Goal: Check status: Check status

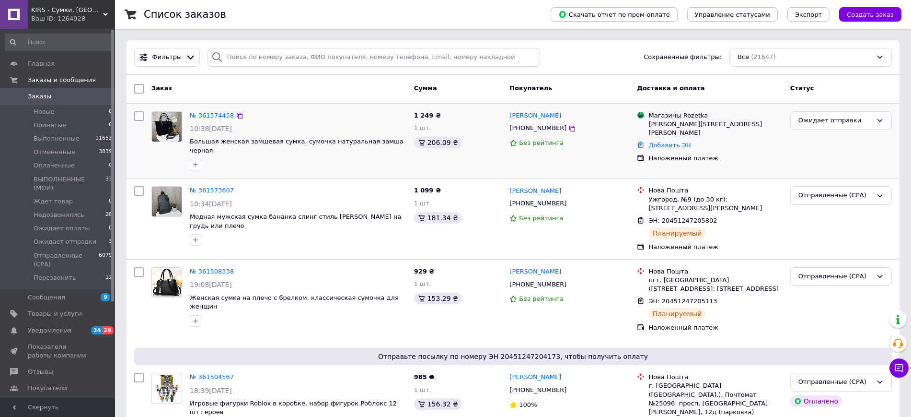
click at [158, 136] on img at bounding box center [167, 127] width 30 height 30
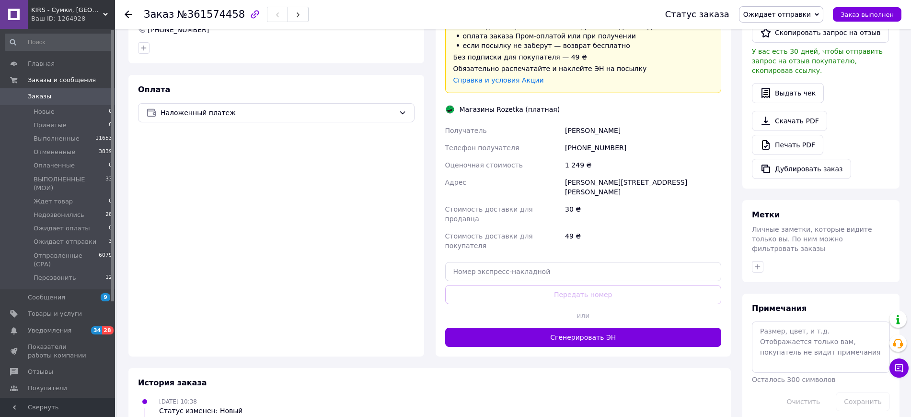
scroll to position [303, 0]
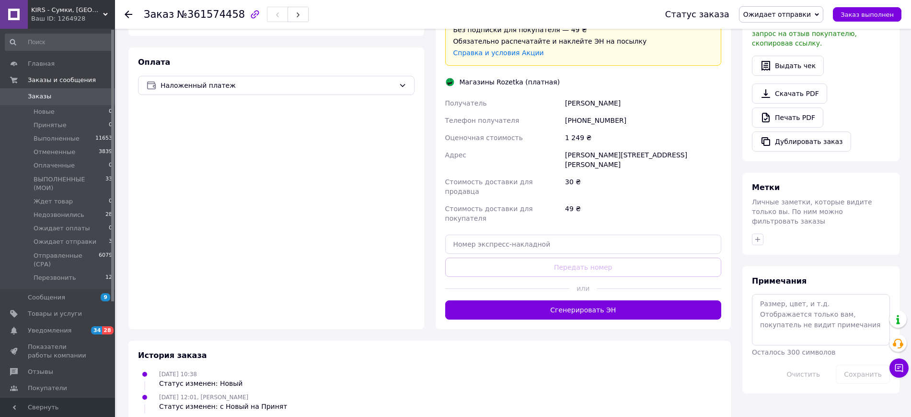
click at [620, 281] on div "Доставка Редактировать Доставка в магазины Rozetka Для продавца 30 ₴   (согласн…" at bounding box center [584, 115] width 296 height 427
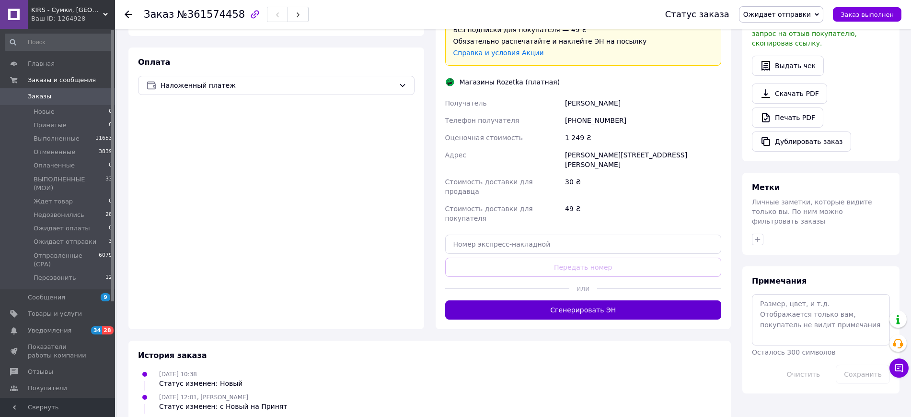
click at [618, 300] on button "Сгенерировать ЭН" at bounding box center [583, 309] width 277 height 19
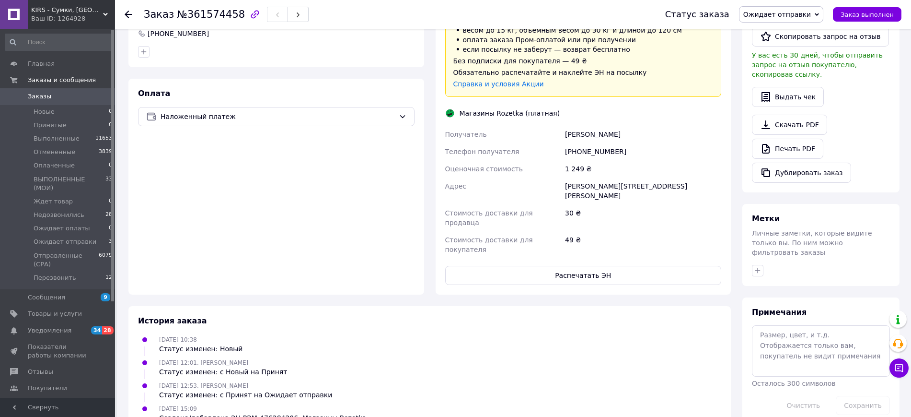
scroll to position [296, 0]
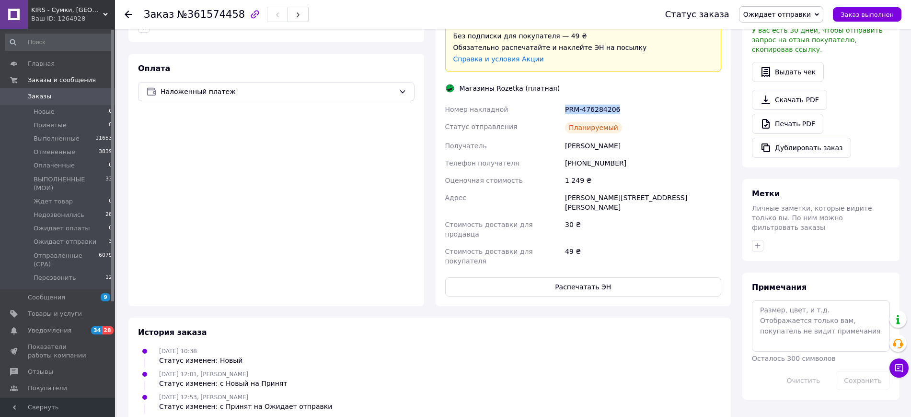
drag, startPoint x: 629, startPoint y: 104, endPoint x: 547, endPoint y: 98, distance: 81.7
click at [547, 101] on div "Номер накладной PRM-476284206 Статус отправления Планируемый Получатель [PERSON…" at bounding box center [583, 185] width 280 height 169
copy div "Номер накладной PRM-476284206"
click at [596, 277] on button "Распечатать ЭН" at bounding box center [583, 286] width 277 height 19
